Goal: Check status: Check status

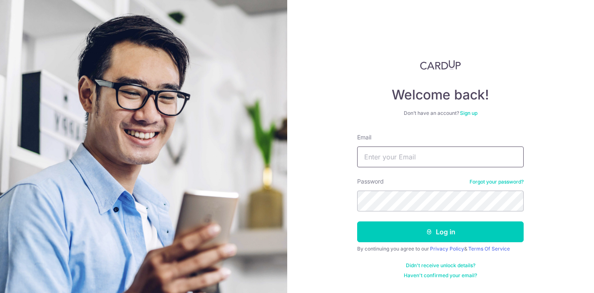
click at [372, 160] on input "Email" at bounding box center [440, 157] width 167 height 21
type input "[PERSON_NAME][EMAIL_ADDRESS][DOMAIN_NAME]"
click at [357, 222] on button "Log in" at bounding box center [440, 232] width 167 height 21
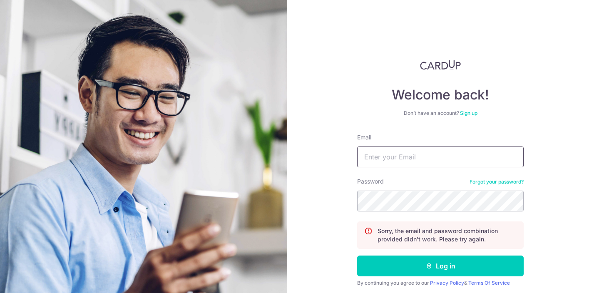
click at [434, 161] on input "Email" at bounding box center [440, 157] width 167 height 21
type input "[PERSON_NAME][EMAIL_ADDRESS][DOMAIN_NAME]"
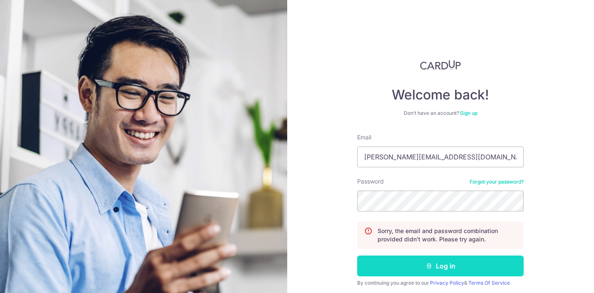
click at [384, 274] on button "Log in" at bounding box center [440, 266] width 167 height 21
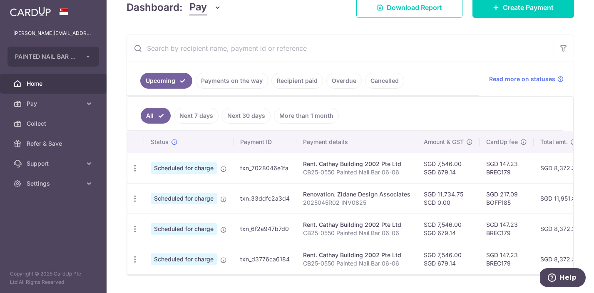
scroll to position [148, 0]
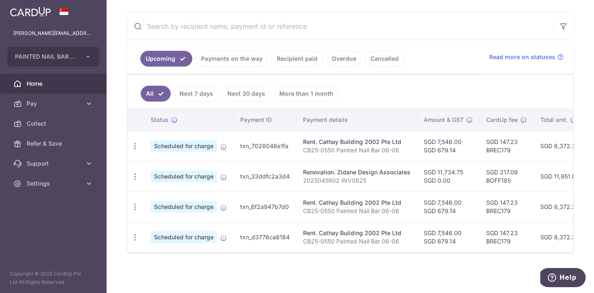
click at [239, 62] on link "Payments on the way" at bounding box center [232, 59] width 72 height 16
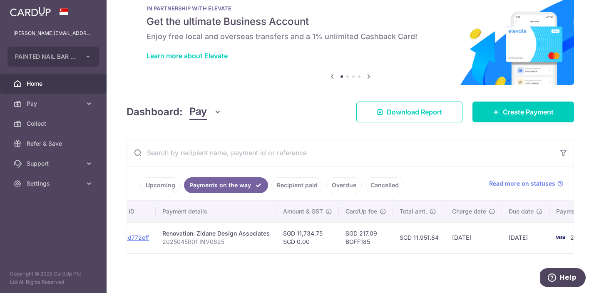
scroll to position [0, 141]
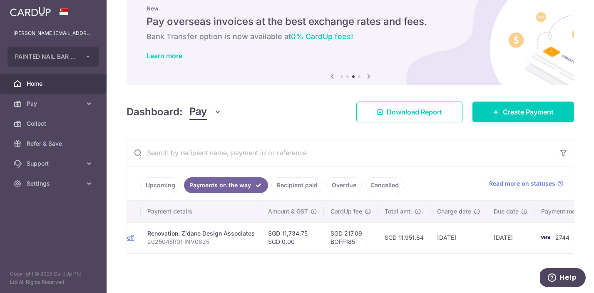
click at [296, 188] on link "Recipient paid" at bounding box center [298, 185] width 52 height 16
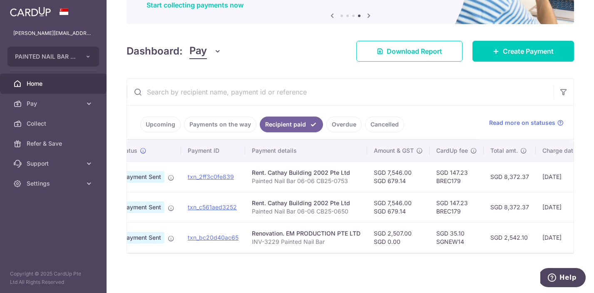
scroll to position [0, 0]
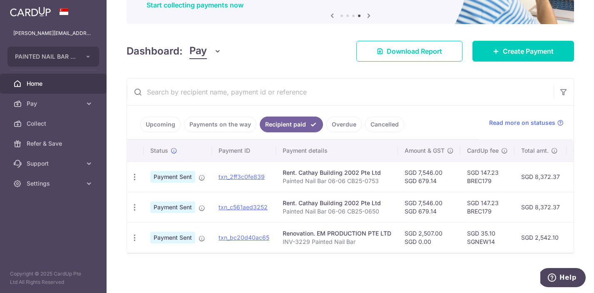
click at [207, 127] on link "Payments on the way" at bounding box center [220, 125] width 72 height 16
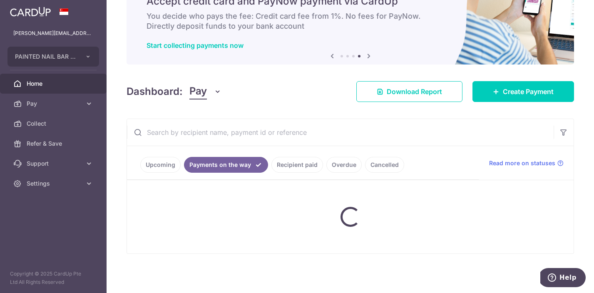
scroll to position [22, 0]
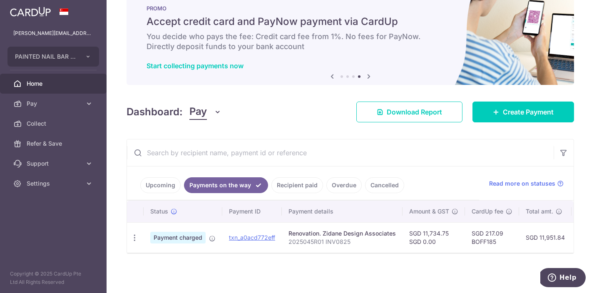
click at [159, 192] on link "Upcoming" at bounding box center [160, 185] width 40 height 16
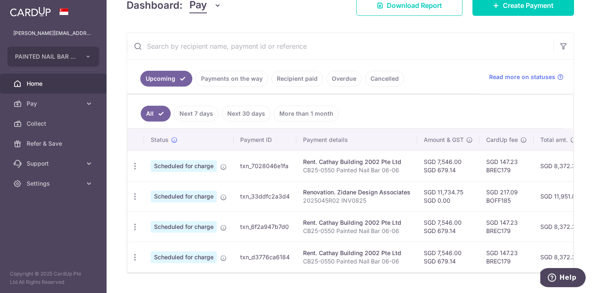
scroll to position [148, 0]
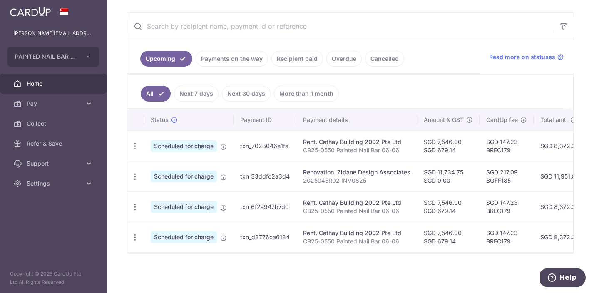
click at [297, 61] on link "Recipient paid" at bounding box center [298, 59] width 52 height 16
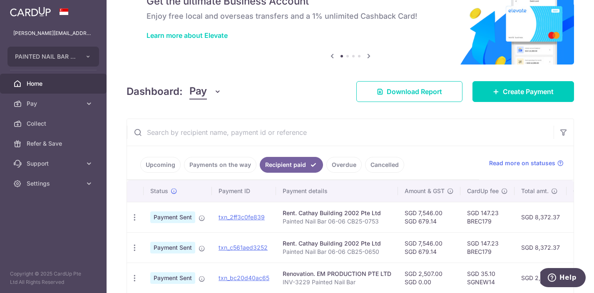
scroll to position [82, 0]
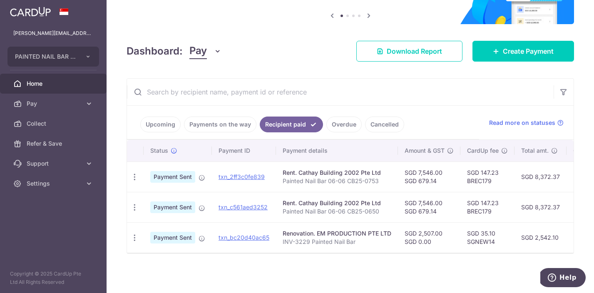
click at [374, 127] on link "Cancelled" at bounding box center [384, 125] width 39 height 16
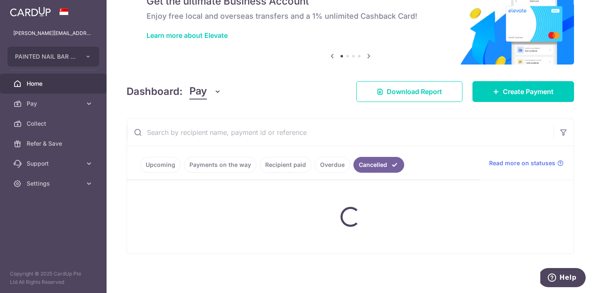
scroll to position [22, 0]
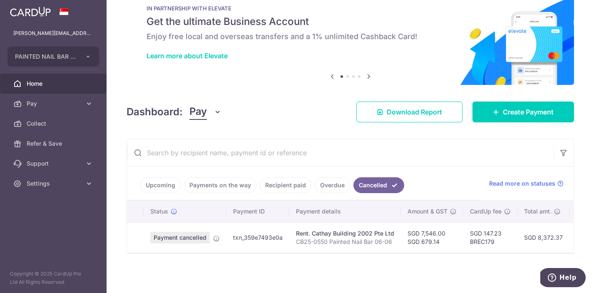
click at [331, 187] on link "Overdue" at bounding box center [332, 185] width 35 height 16
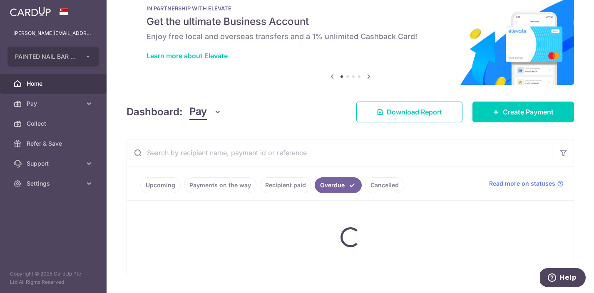
scroll to position [78, 0]
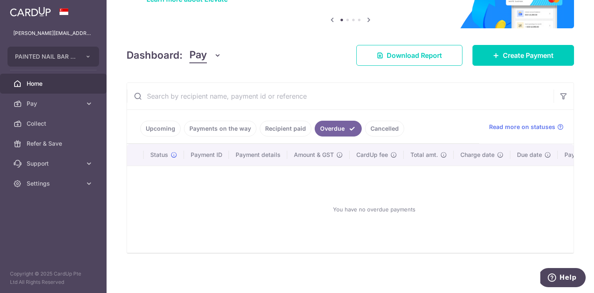
click at [287, 133] on link "Recipient paid" at bounding box center [286, 129] width 52 height 16
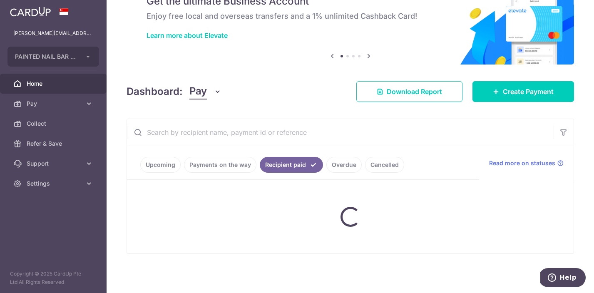
scroll to position [82, 0]
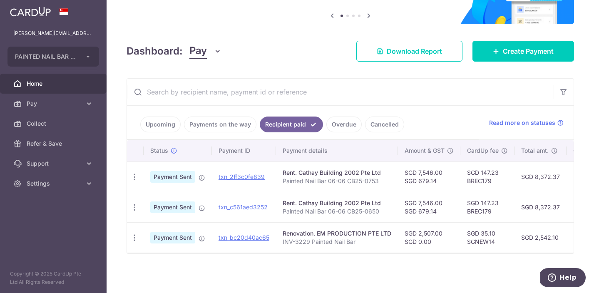
click at [230, 127] on link "Payments on the way" at bounding box center [220, 125] width 72 height 16
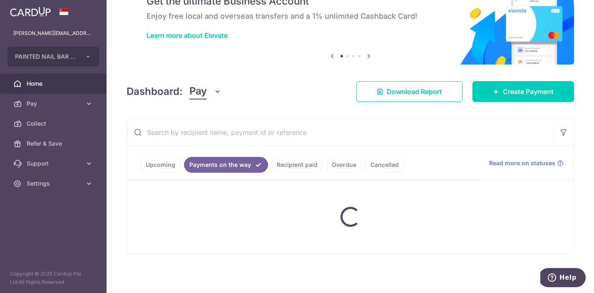
scroll to position [22, 0]
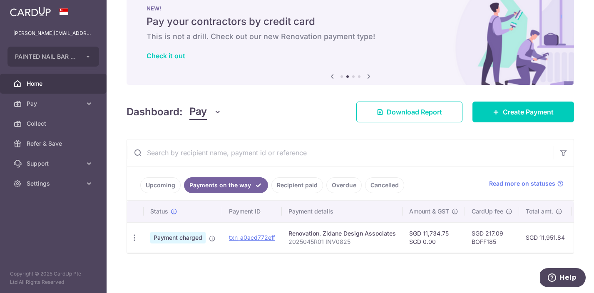
click at [161, 189] on link "Upcoming" at bounding box center [160, 185] width 40 height 16
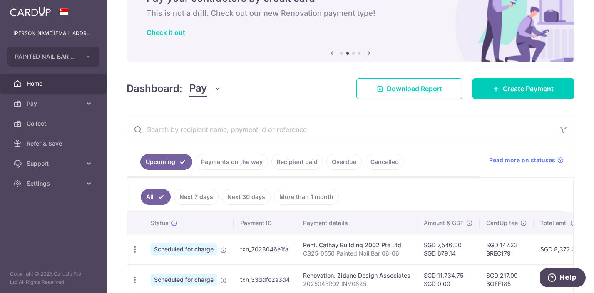
scroll to position [0, 0]
